Goal: Task Accomplishment & Management: Complete application form

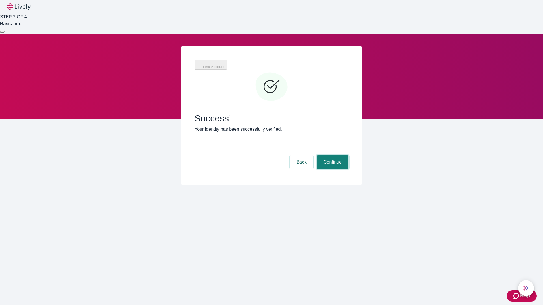
click at [332, 155] on button "Continue" at bounding box center [333, 162] width 32 height 14
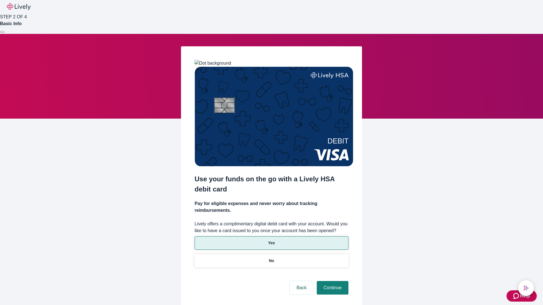
click at [271, 240] on p "Yes" at bounding box center [271, 243] width 7 height 6
click at [332, 281] on button "Continue" at bounding box center [333, 288] width 32 height 14
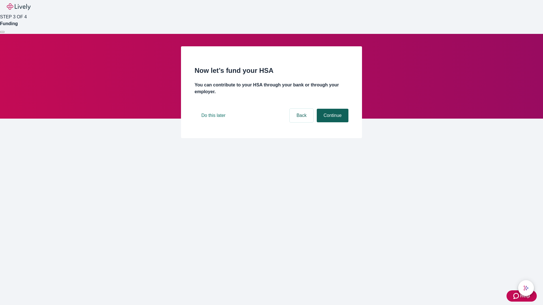
click at [332, 122] on button "Continue" at bounding box center [333, 116] width 32 height 14
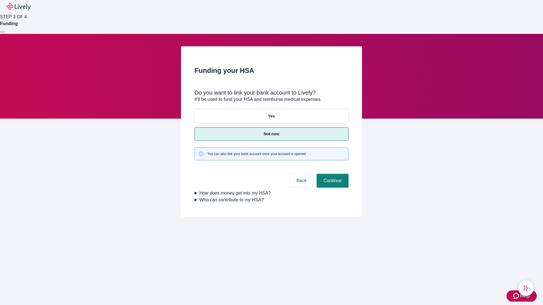
click at [332, 174] on button "Continue" at bounding box center [333, 181] width 32 height 14
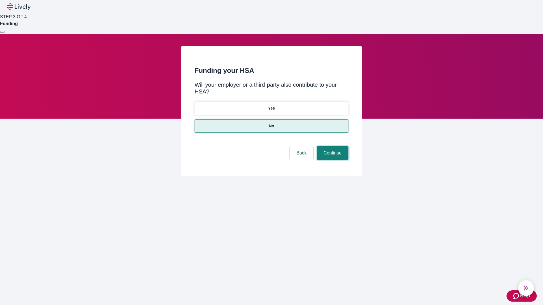
click at [332, 146] on button "Continue" at bounding box center [333, 153] width 32 height 14
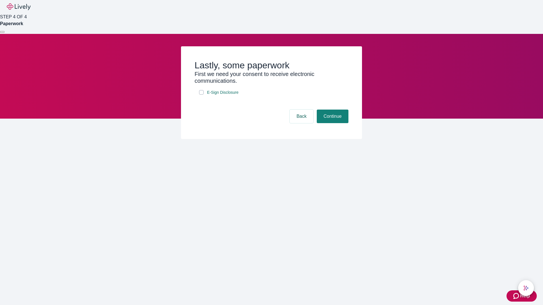
click at [201, 95] on input "E-Sign Disclosure" at bounding box center [201, 92] width 5 height 5
checkbox input "true"
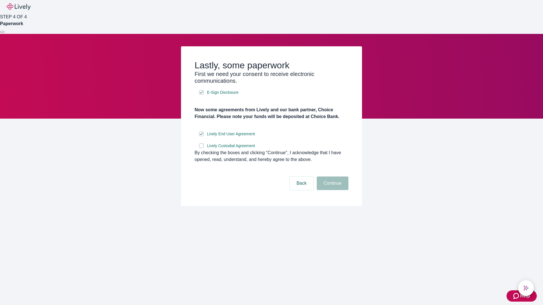
click at [201, 148] on input "Lively Custodial Agreement" at bounding box center [201, 146] width 5 height 5
checkbox input "true"
click at [332, 190] on button "Continue" at bounding box center [333, 184] width 32 height 14
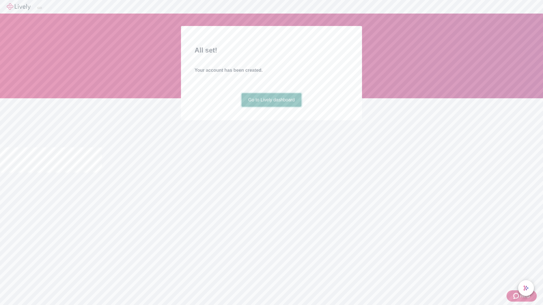
click at [271, 107] on link "Go to Lively dashboard" at bounding box center [271, 100] width 60 height 14
